Goal: Find specific page/section: Find specific page/section

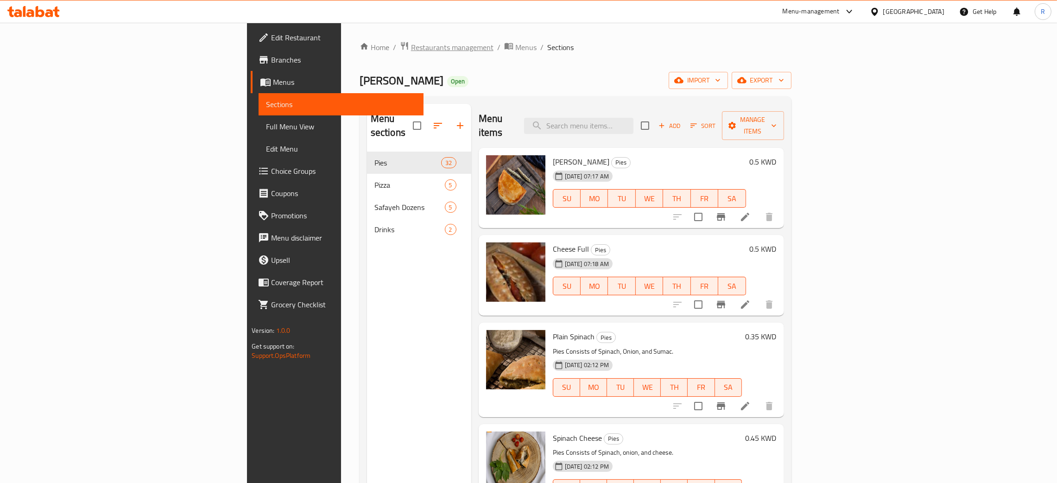
click at [411, 53] on span "Restaurants management" at bounding box center [452, 47] width 83 height 11
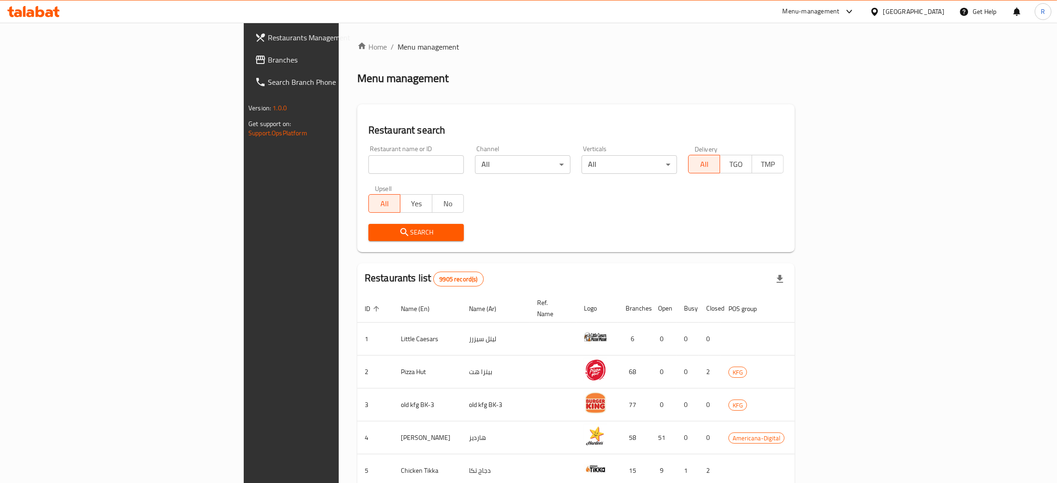
click at [369, 157] on input "search" at bounding box center [416, 164] width 95 height 19
click button "Search" at bounding box center [416, 232] width 95 height 17
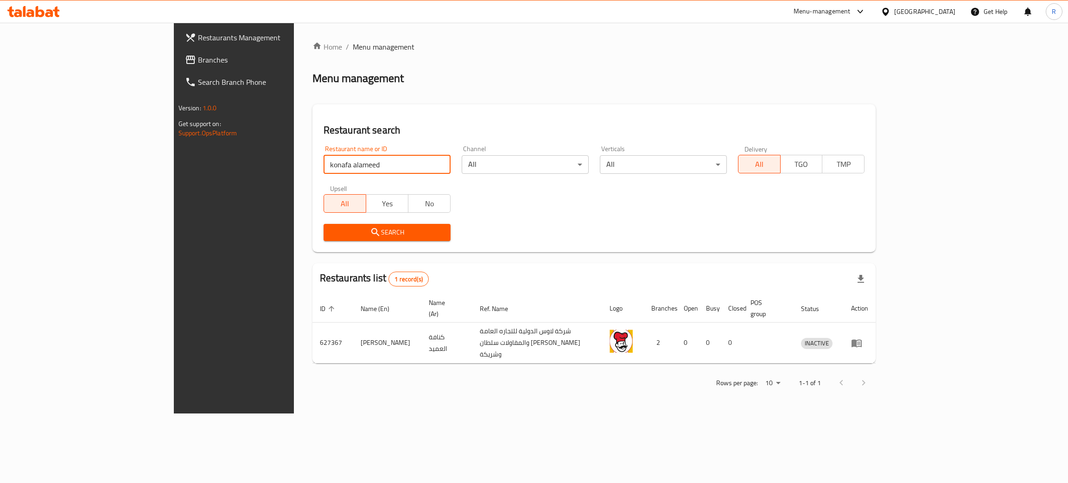
click at [324, 152] on div "Restaurant name or ID konafa alameed Restaurant name or ID" at bounding box center [387, 160] width 127 height 28
click at [324, 156] on input "konafa alameed" at bounding box center [387, 164] width 127 height 19
drag, startPoint x: 275, startPoint y: 156, endPoint x: 285, endPoint y: 154, distance: 9.8
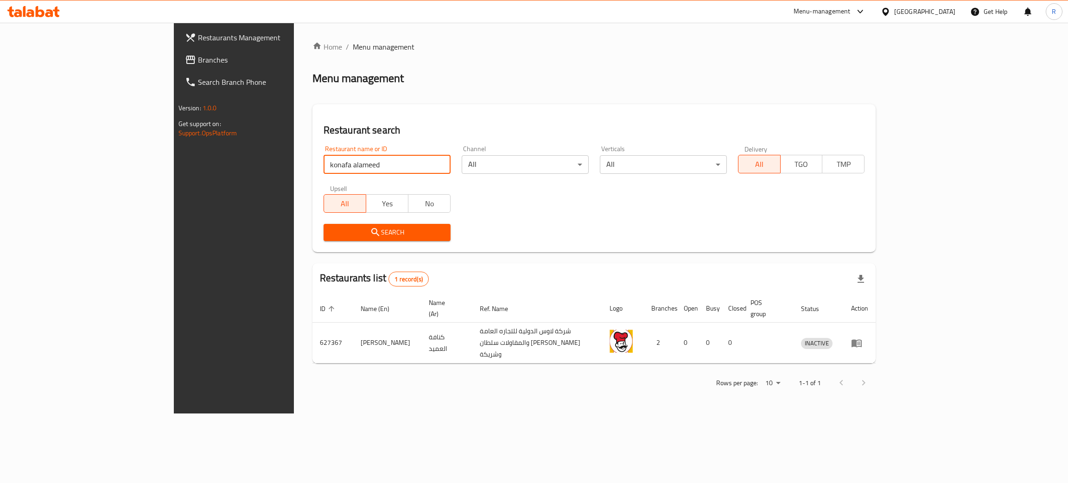
click at [324, 154] on div "Restaurant name or ID konafa alameed Restaurant name or ID" at bounding box center [387, 160] width 127 height 28
type input "cinescape"
click button "Search" at bounding box center [387, 232] width 127 height 17
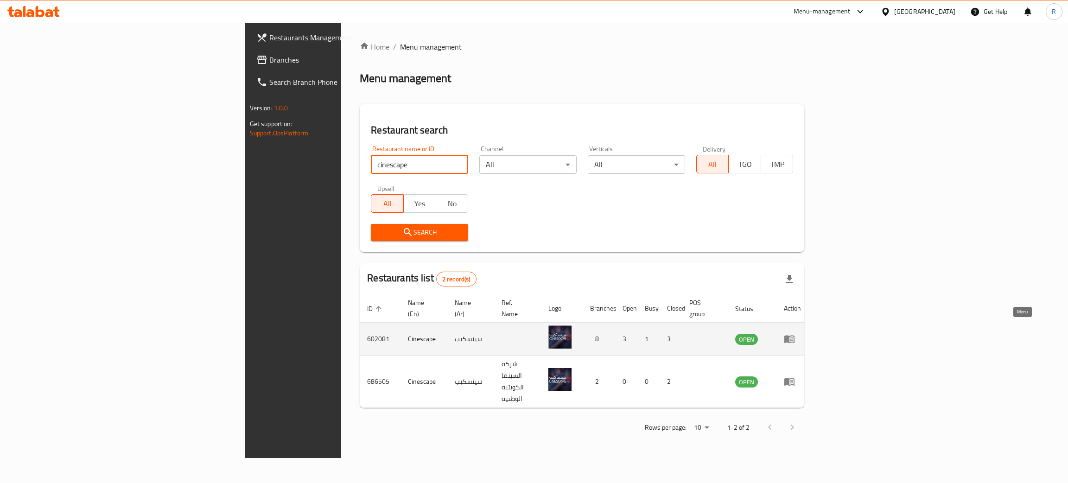
click at [795, 336] on icon "enhanced table" at bounding box center [789, 340] width 10 height 8
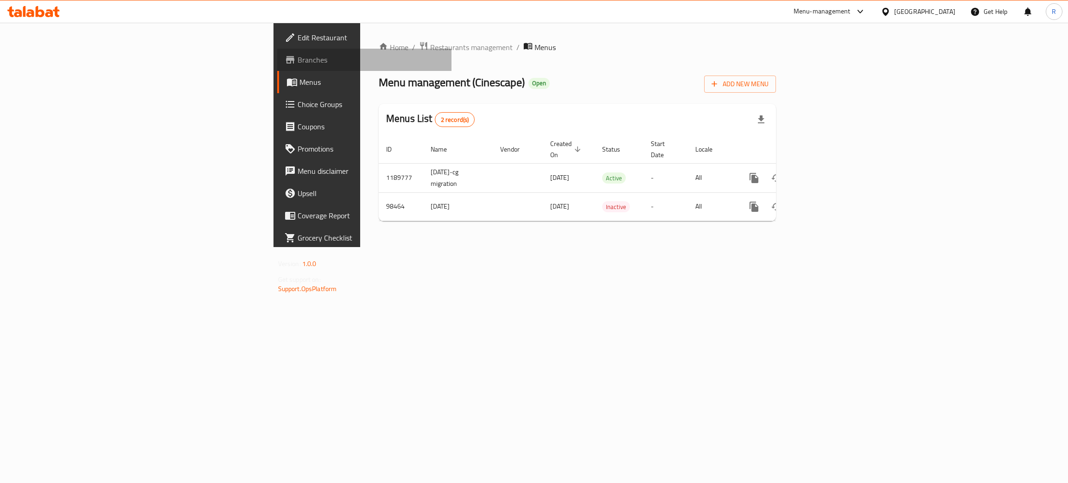
click at [298, 63] on span "Branches" at bounding box center [371, 59] width 147 height 11
